Goal: Information Seeking & Learning: Find specific fact

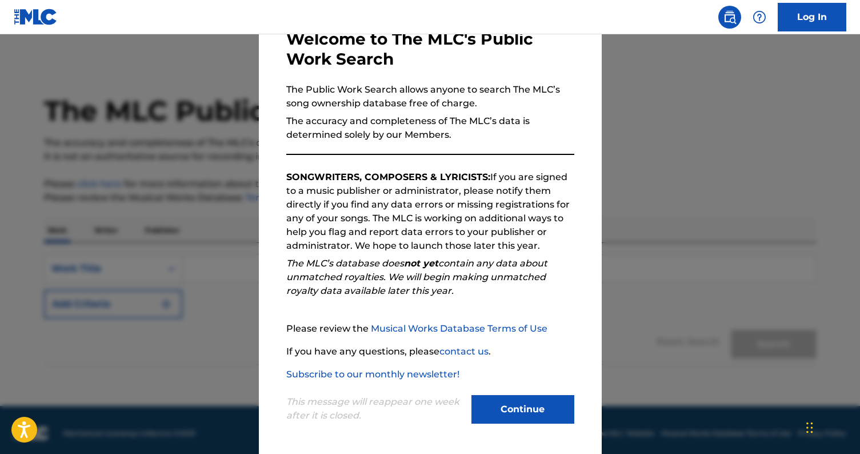
scroll to position [69, 0]
click at [537, 408] on button "Continue" at bounding box center [523, 409] width 103 height 29
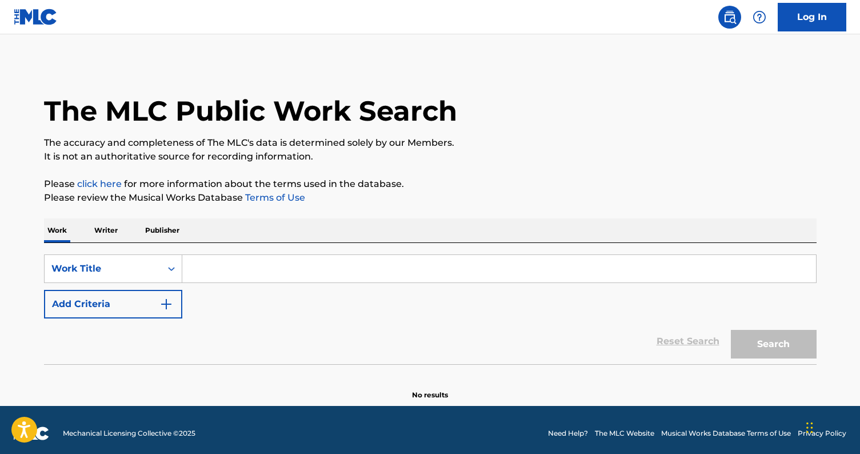
click at [214, 272] on input "Search Form" at bounding box center [499, 268] width 634 height 27
type input "H"
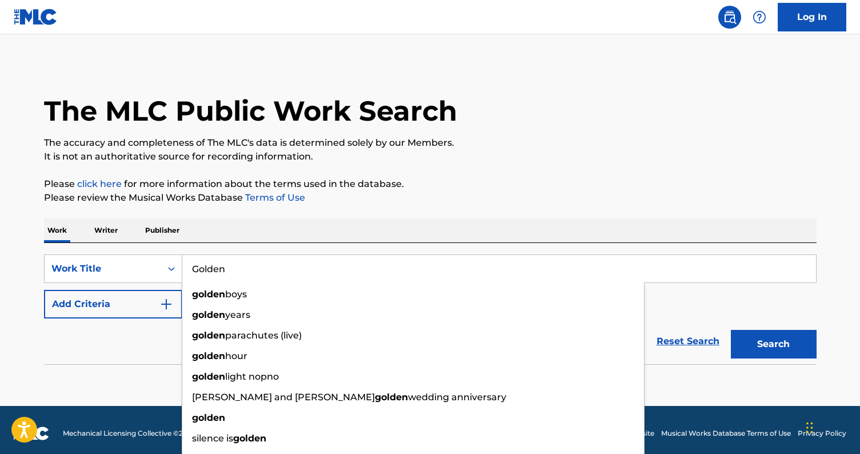
type input "Golden"
click at [769, 350] on button "Search" at bounding box center [774, 344] width 86 height 29
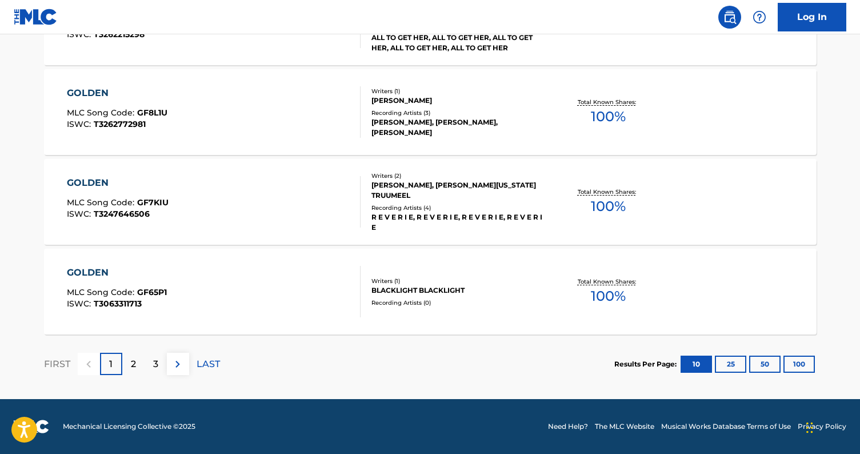
scroll to position [945, 0]
click at [136, 361] on div "2" at bounding box center [133, 364] width 22 height 22
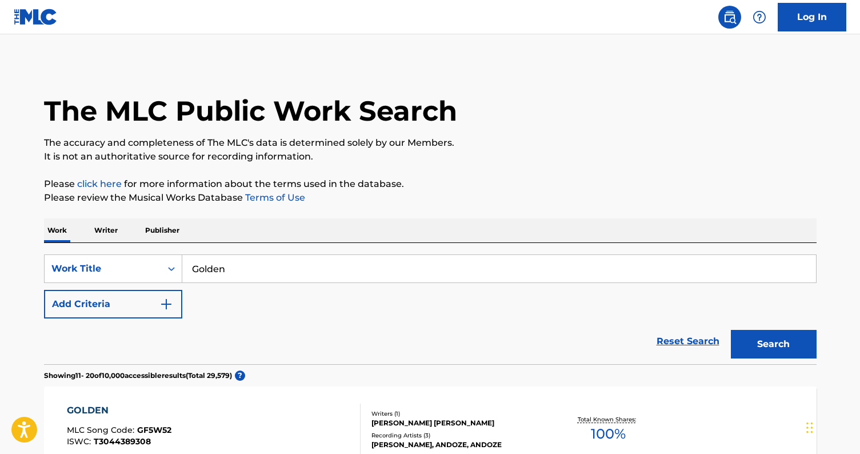
scroll to position [0, 0]
click at [243, 265] on input "Golden" at bounding box center [499, 268] width 634 height 27
click at [109, 228] on p "Writer" at bounding box center [106, 230] width 30 height 24
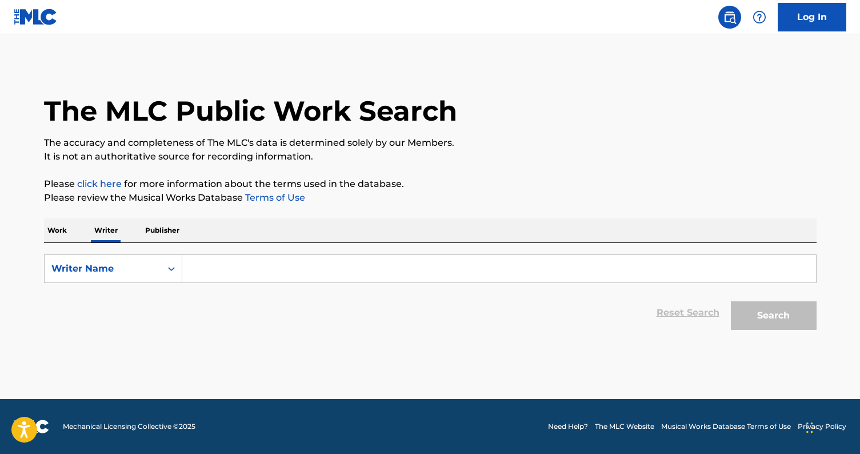
click at [55, 231] on p "Work" at bounding box center [57, 230] width 26 height 24
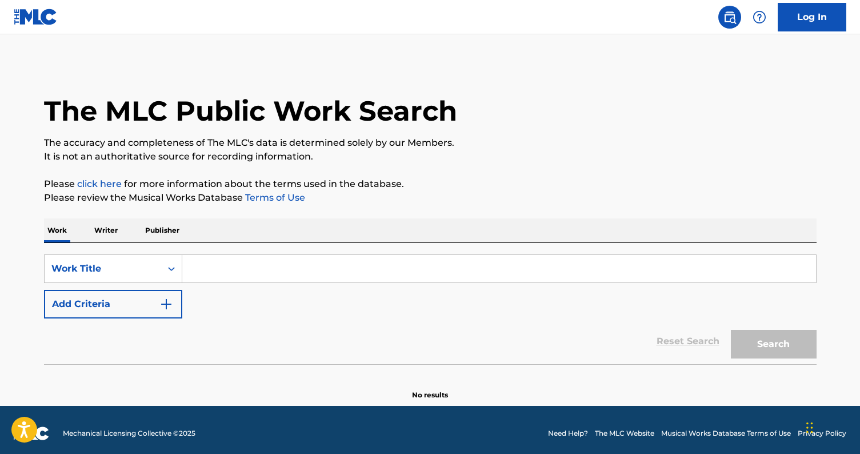
click at [102, 225] on p "Writer" at bounding box center [106, 230] width 30 height 24
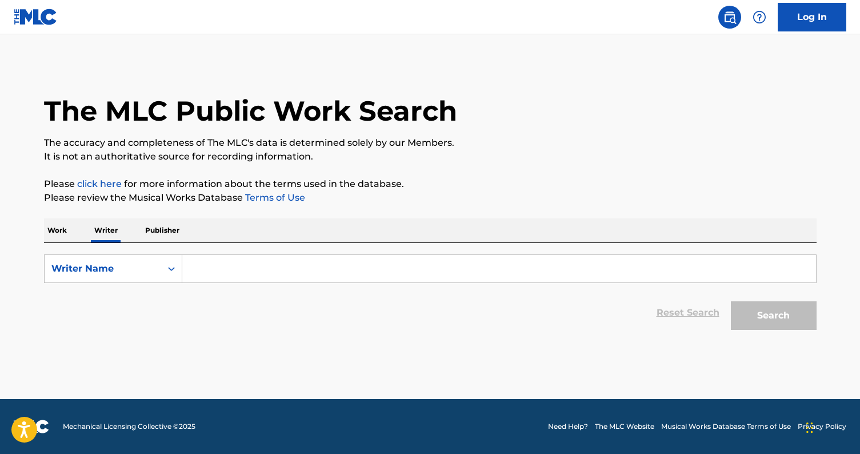
click at [219, 274] on input "Search Form" at bounding box center [499, 268] width 634 height 27
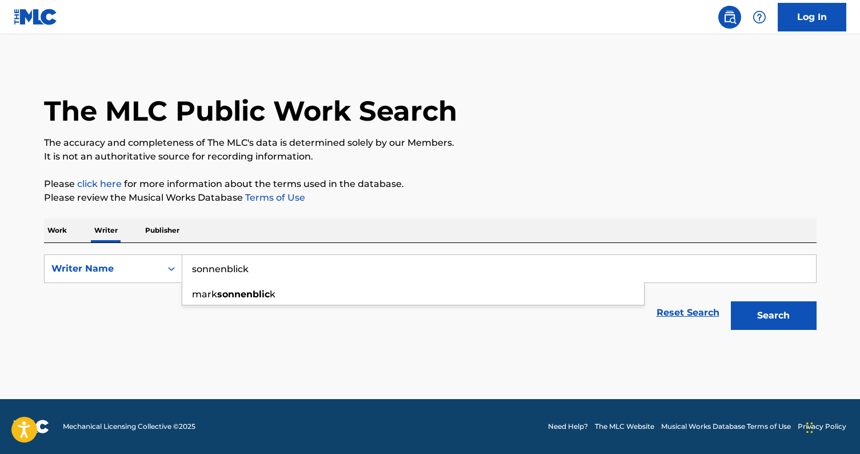
type input "sonnenblick"
click at [773, 316] on button "Search" at bounding box center [774, 315] width 86 height 29
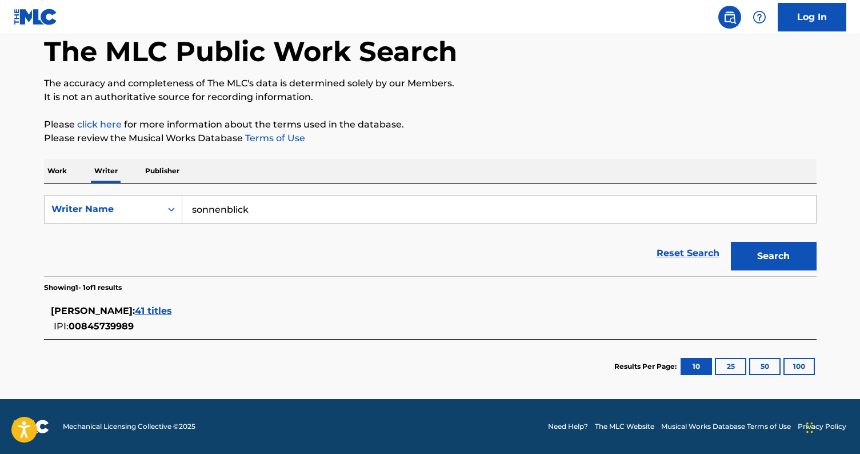
scroll to position [59, 0]
click at [172, 311] on span "41 titles" at bounding box center [153, 310] width 37 height 11
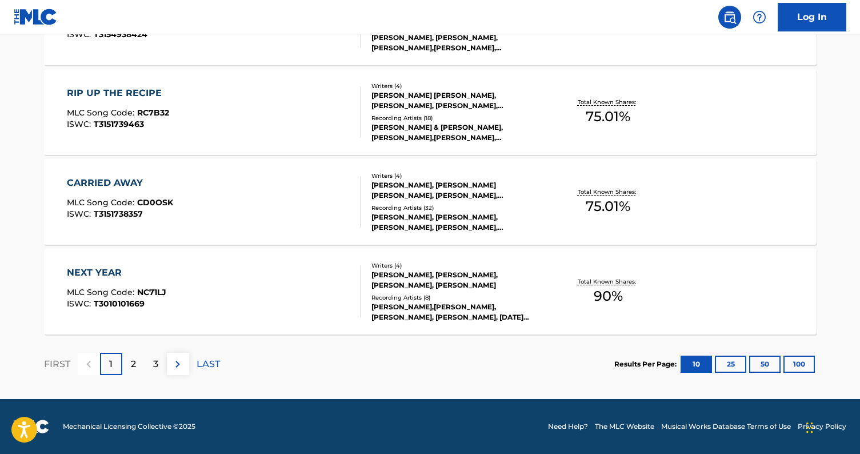
click at [137, 362] on div "2" at bounding box center [133, 364] width 22 height 22
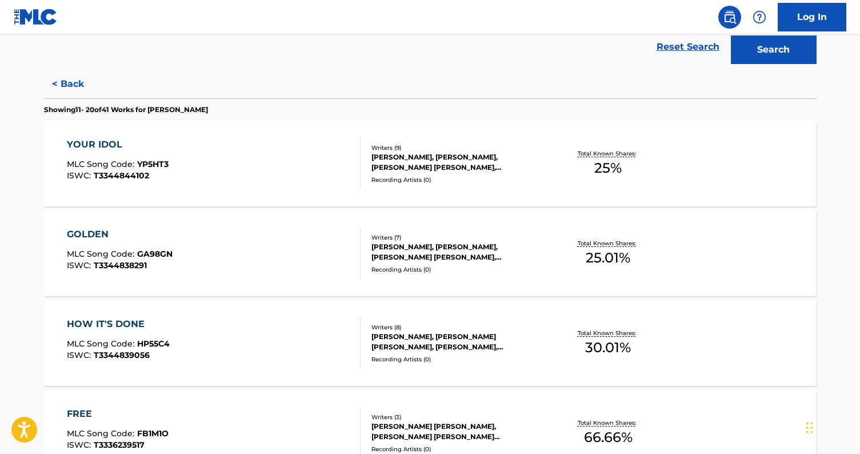
scroll to position [306, 0]
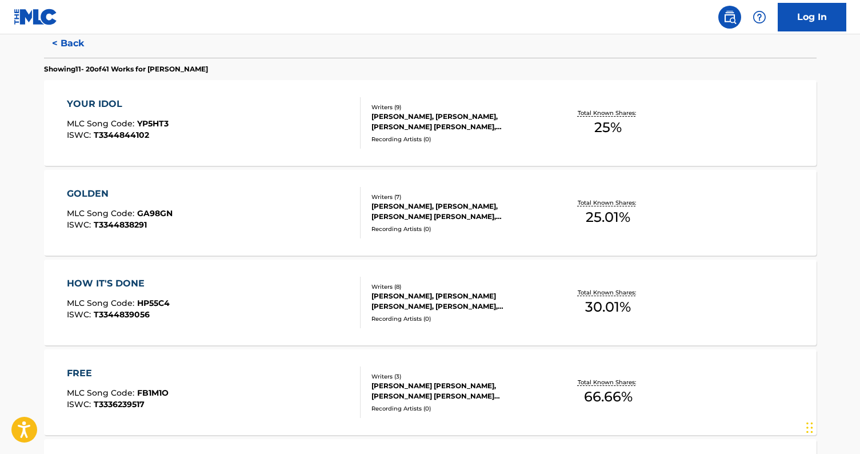
click at [482, 122] on div "[PERSON_NAME], [PERSON_NAME], [PERSON_NAME] [PERSON_NAME], [PERSON_NAME], [PERS…" at bounding box center [458, 121] width 173 height 21
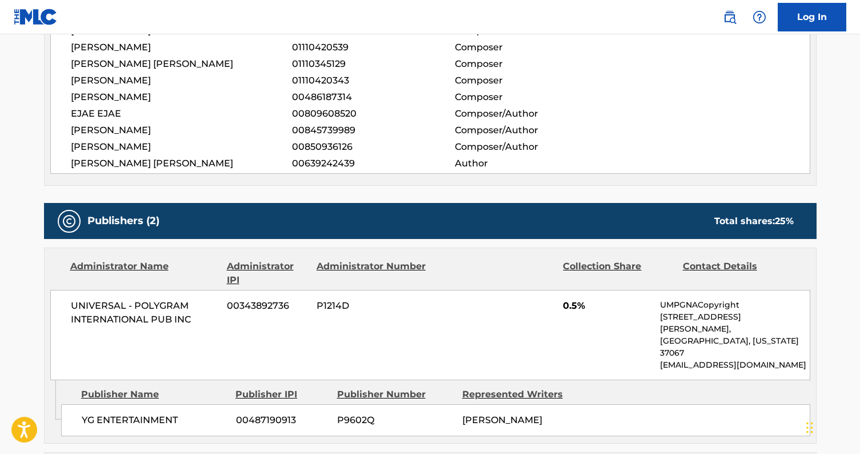
scroll to position [367, 0]
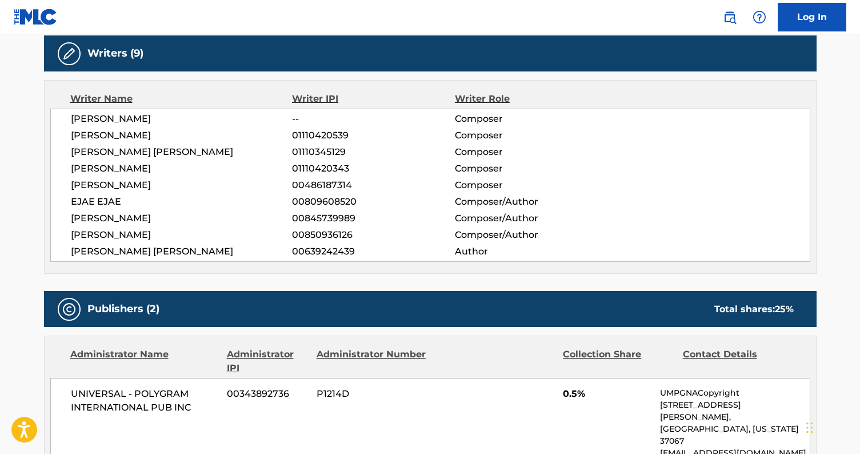
click at [122, 132] on span "[PERSON_NAME]" at bounding box center [182, 136] width 222 height 14
click at [159, 165] on span "[PERSON_NAME]" at bounding box center [182, 169] width 222 height 14
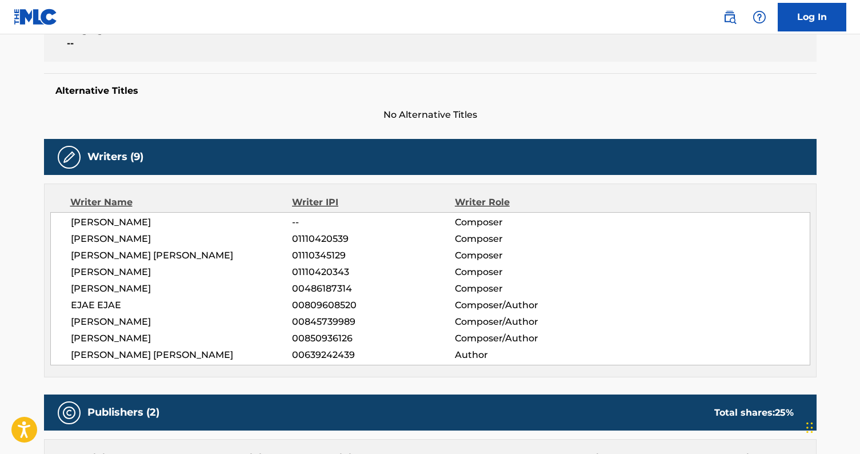
scroll to position [269, 0]
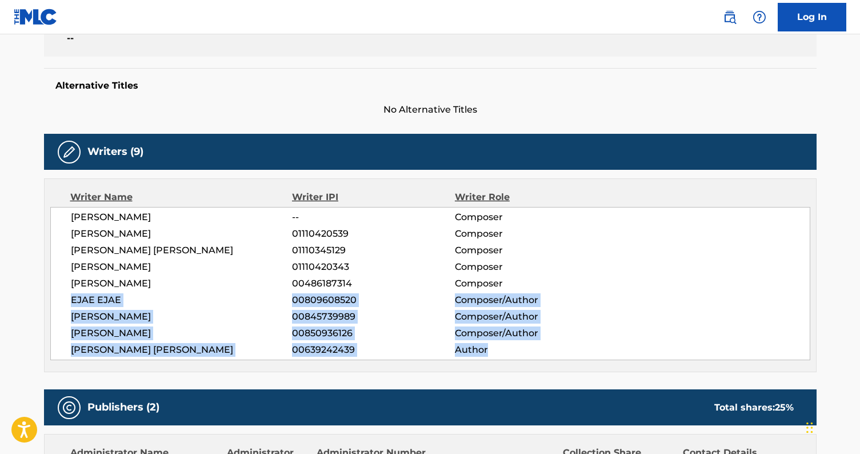
drag, startPoint x: 496, startPoint y: 352, endPoint x: 66, endPoint y: 300, distance: 433.0
click at [66, 300] on div "[PERSON_NAME] -- Composer [PERSON_NAME] 01110420539 Composer [PERSON_NAME] [PER…" at bounding box center [430, 283] width 760 height 153
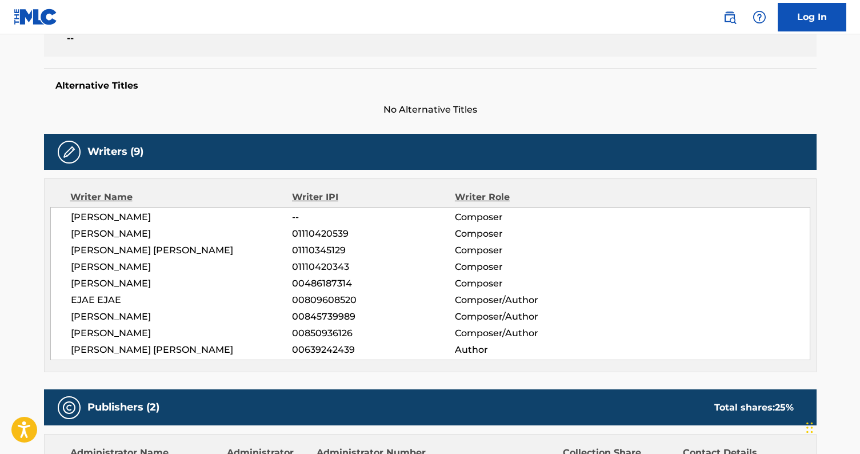
click at [105, 268] on span "[PERSON_NAME]" at bounding box center [182, 267] width 222 height 14
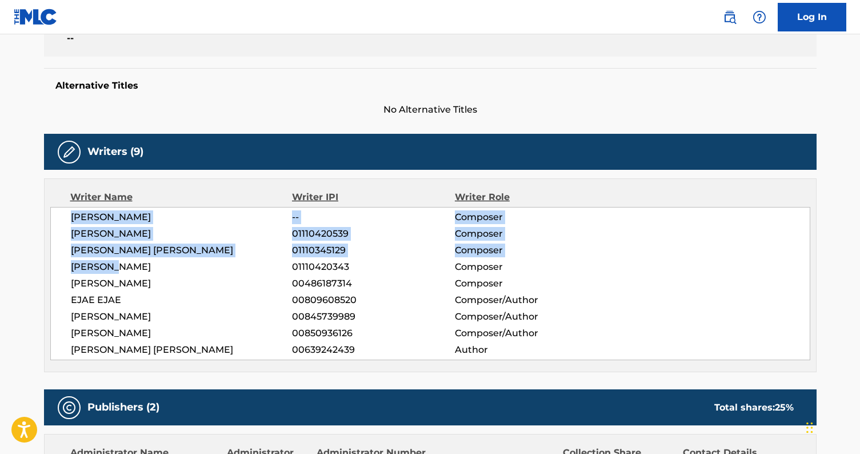
drag, startPoint x: 71, startPoint y: 215, endPoint x: 140, endPoint y: 292, distance: 102.8
click at [140, 292] on div "[PERSON_NAME] -- Composer [PERSON_NAME] 01110420539 Composer [PERSON_NAME] [PER…" at bounding box center [430, 283] width 760 height 153
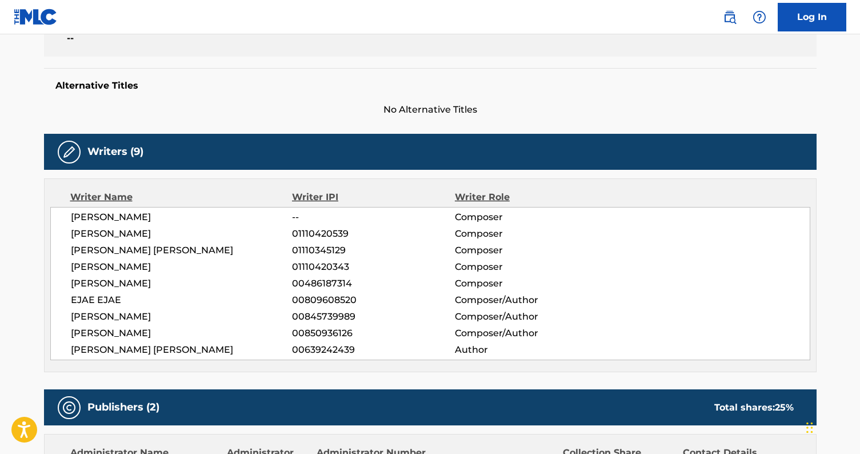
click at [197, 320] on span "[PERSON_NAME]" at bounding box center [182, 317] width 222 height 14
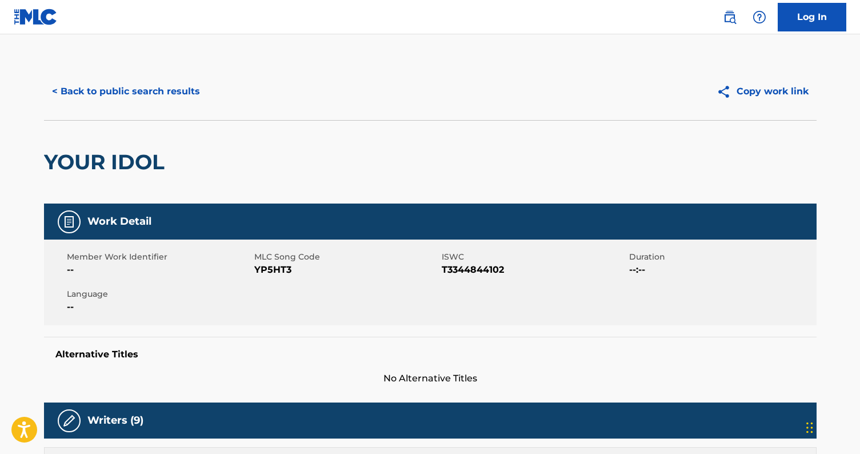
scroll to position [0, 0]
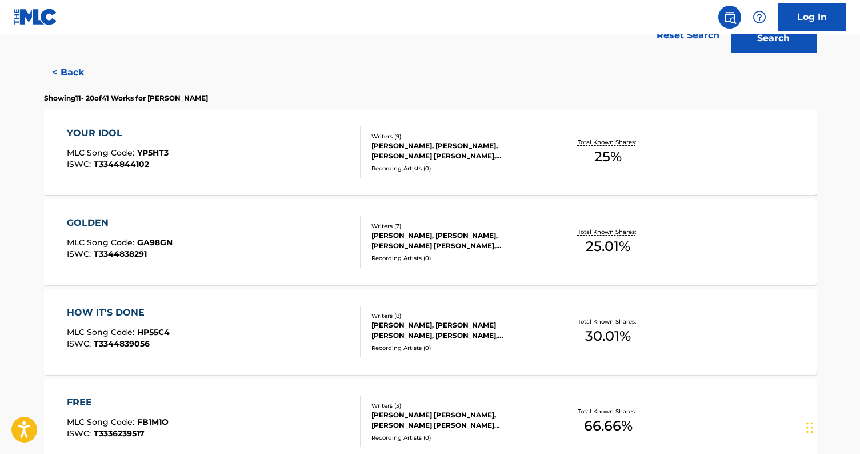
scroll to position [296, 0]
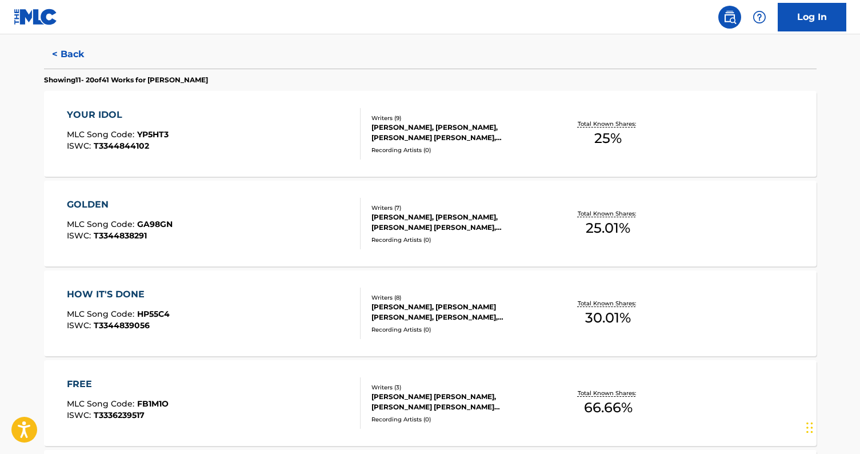
click at [530, 227] on div "[PERSON_NAME], [PERSON_NAME], [PERSON_NAME] [PERSON_NAME], [PERSON_NAME], EJAE …" at bounding box center [458, 222] width 173 height 21
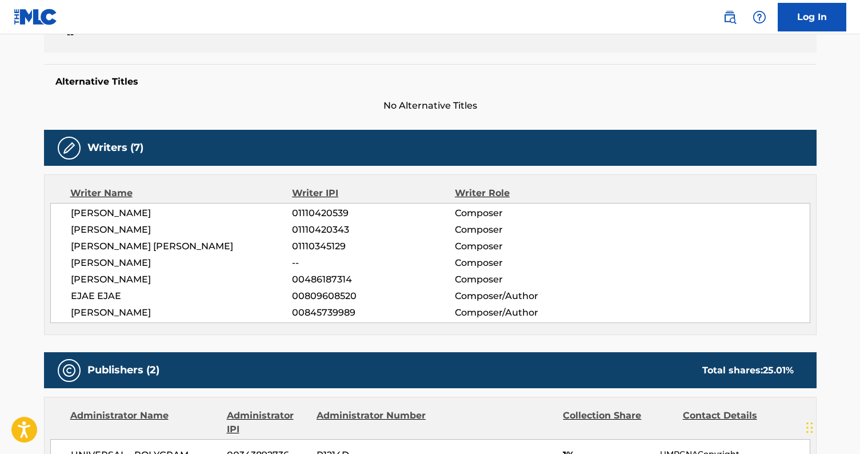
scroll to position [139, 0]
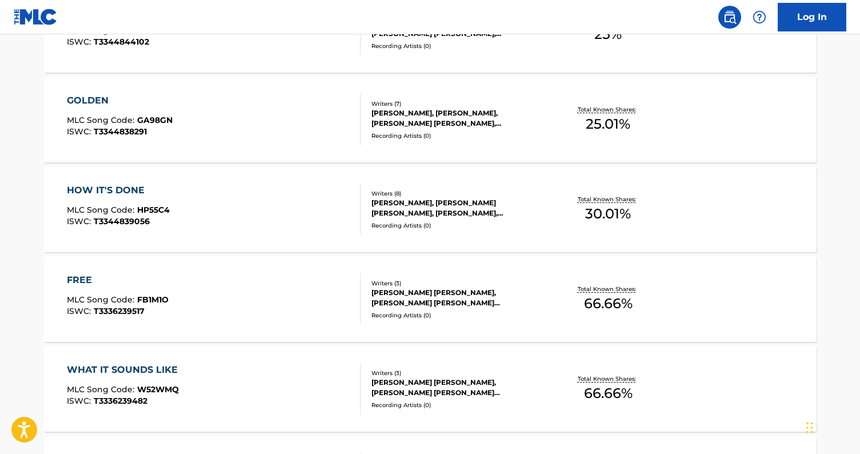
scroll to position [416, 0]
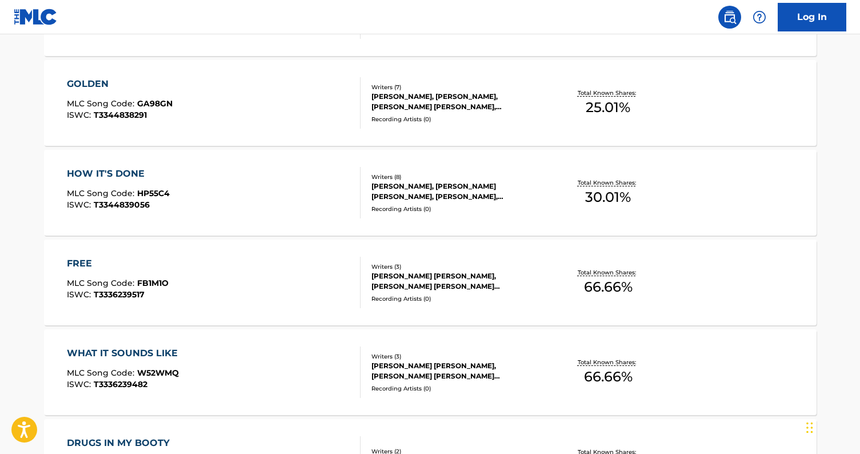
click at [424, 286] on div "[PERSON_NAME] [PERSON_NAME], [PERSON_NAME] [PERSON_NAME] [PERSON_NAME], [PERSON…" at bounding box center [458, 281] width 173 height 21
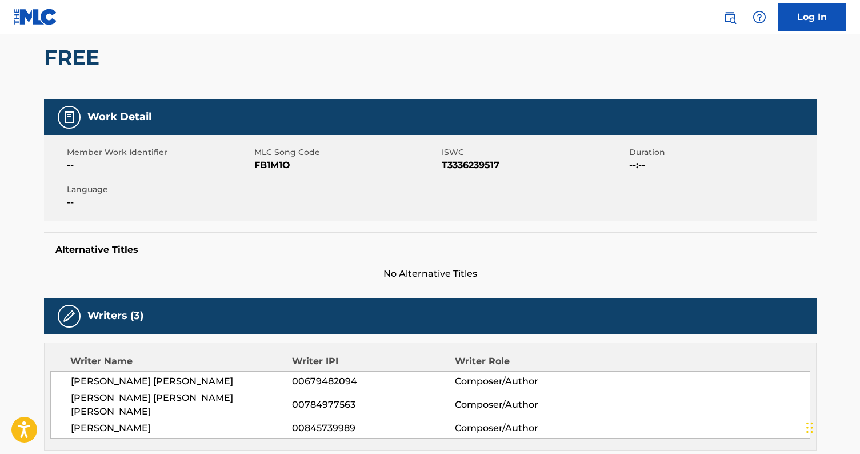
scroll to position [130, 0]
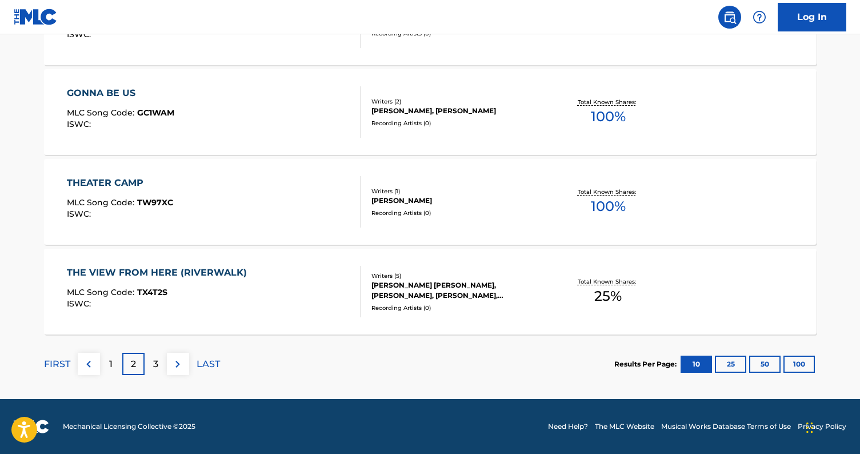
scroll to position [945, 0]
click at [114, 367] on div "1" at bounding box center [111, 364] width 22 height 22
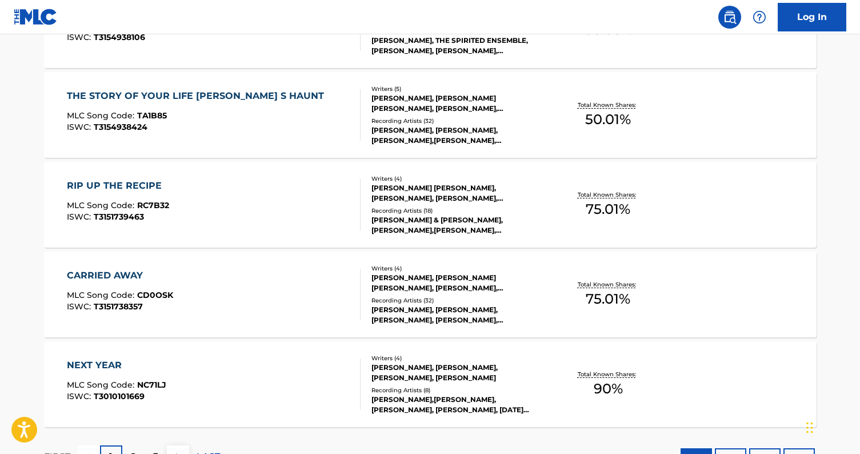
scroll to position [879, 0]
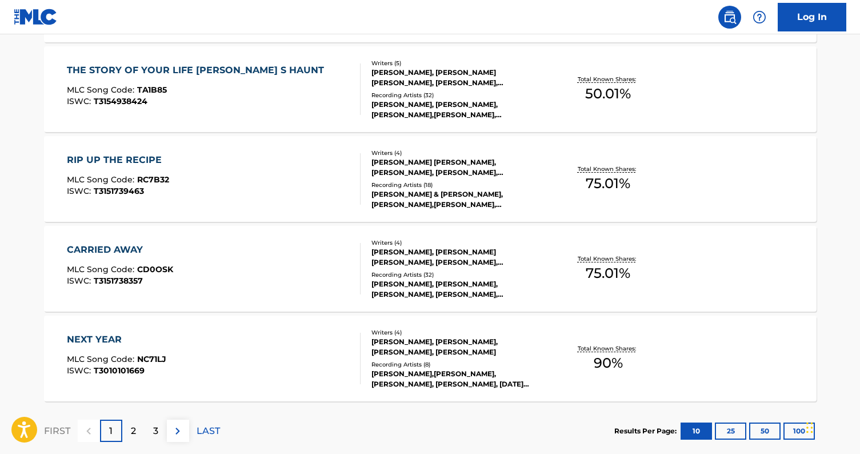
click at [465, 181] on div "Recording Artists ( 18 )" at bounding box center [458, 185] width 173 height 9
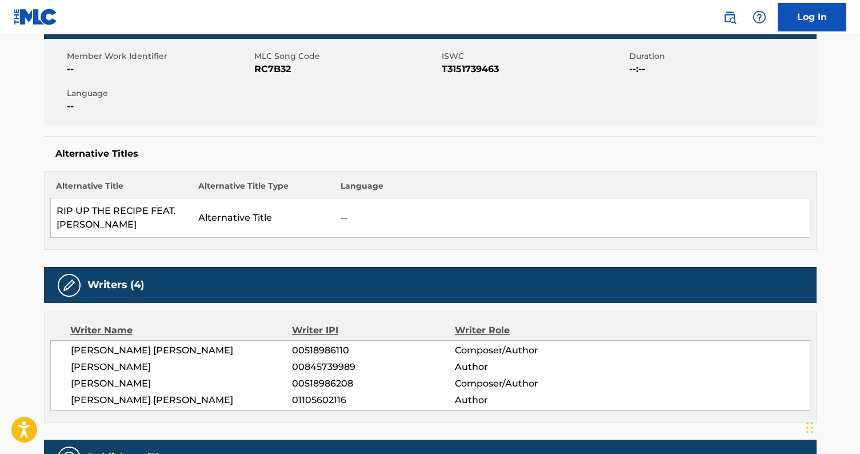
scroll to position [247, 0]
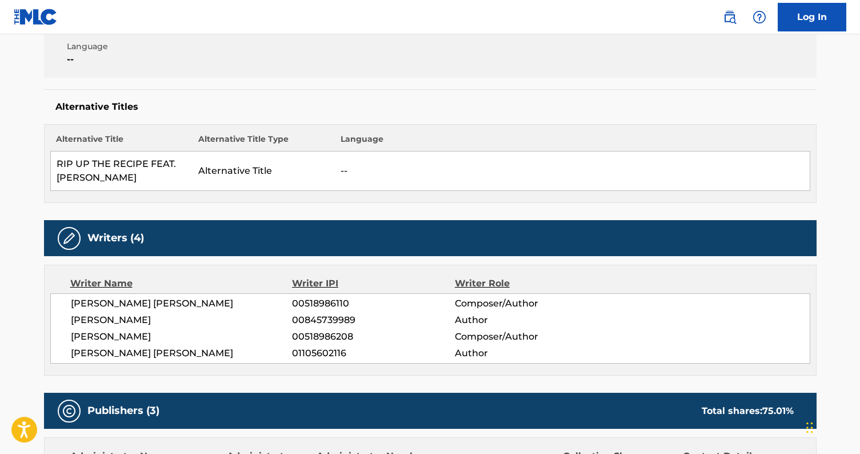
click at [133, 305] on span "[PERSON_NAME] [PERSON_NAME]" at bounding box center [182, 304] width 222 height 14
click at [113, 337] on span "[PERSON_NAME]" at bounding box center [182, 337] width 222 height 14
